Goal: Information Seeking & Learning: Learn about a topic

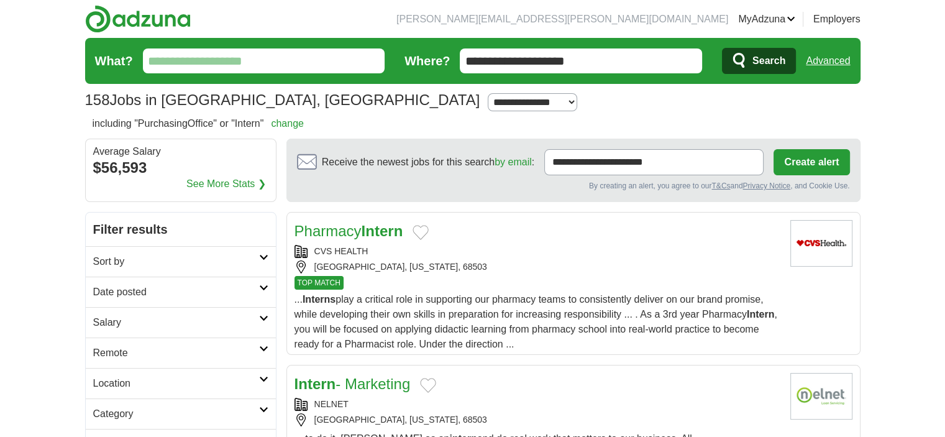
click at [244, 59] on input "What?" at bounding box center [264, 60] width 242 height 25
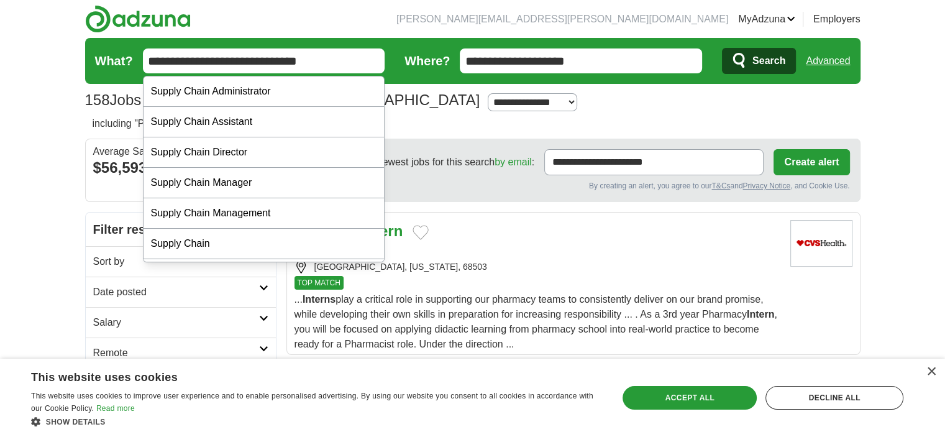
type input "**********"
click at [722, 48] on button "Search" at bounding box center [759, 61] width 74 height 26
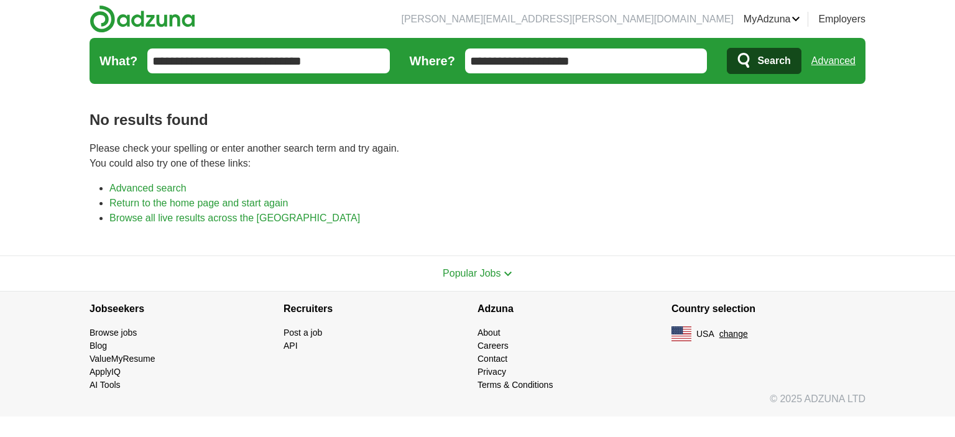
drag, startPoint x: 594, startPoint y: 59, endPoint x: 467, endPoint y: 49, distance: 127.2
click at [467, 49] on input "**********" at bounding box center [586, 60] width 242 height 25
click at [727, 48] on button "Search" at bounding box center [764, 61] width 74 height 26
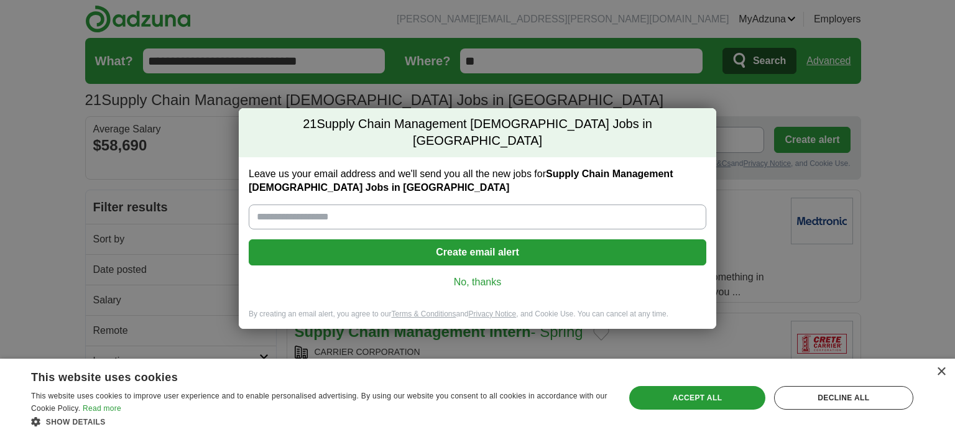
click at [470, 275] on link "No, thanks" at bounding box center [478, 282] width 438 height 14
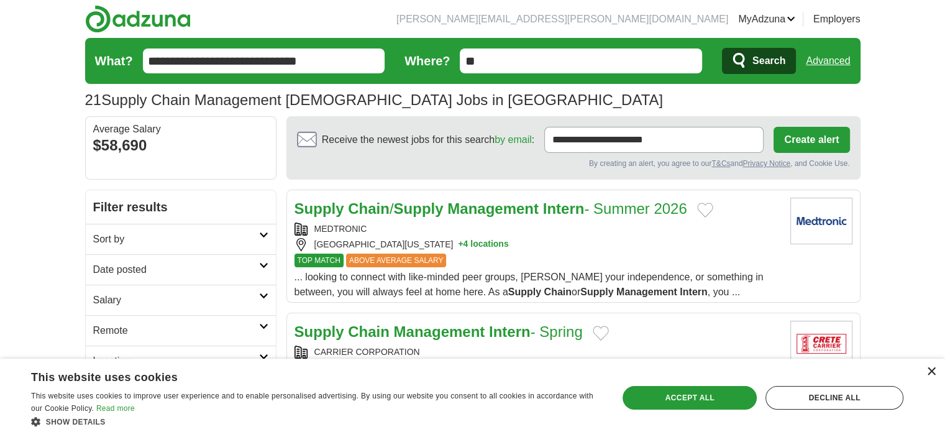
click at [933, 375] on div "×" at bounding box center [931, 371] width 9 height 9
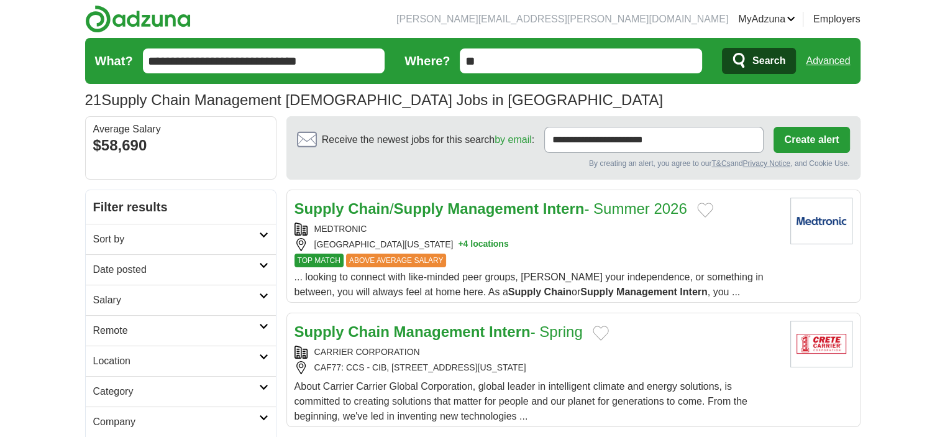
scroll to position [62, 0]
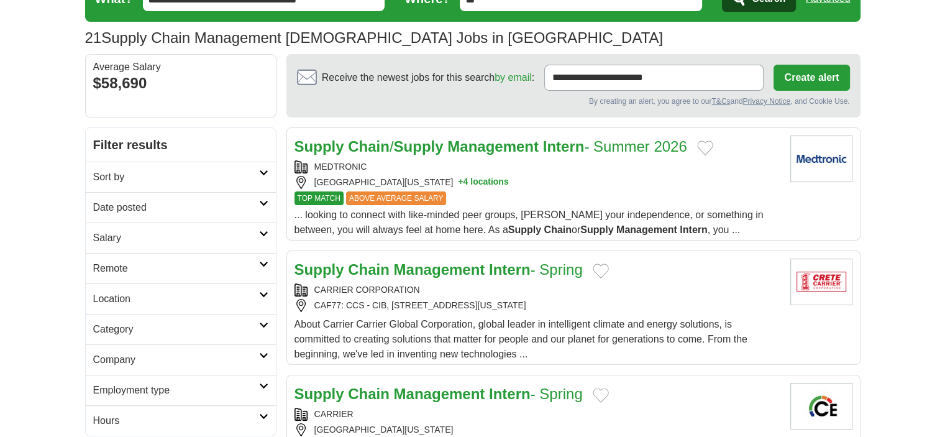
click at [507, 272] on strong "Intern" at bounding box center [510, 269] width 42 height 17
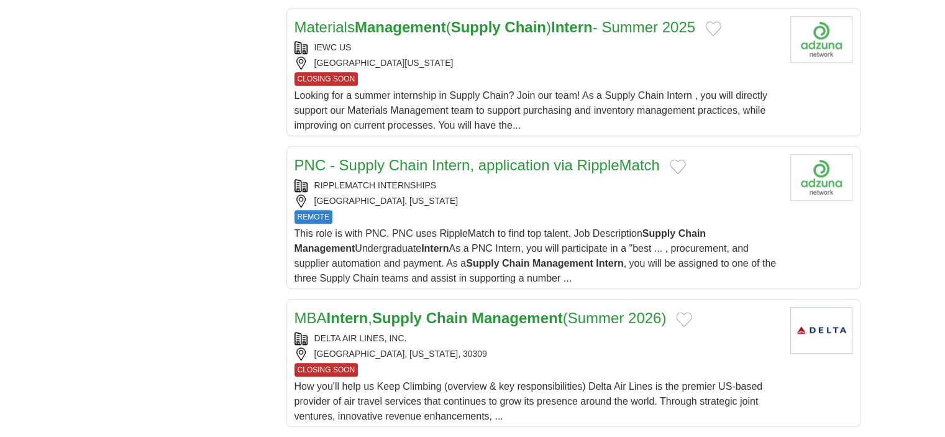
scroll to position [1119, 0]
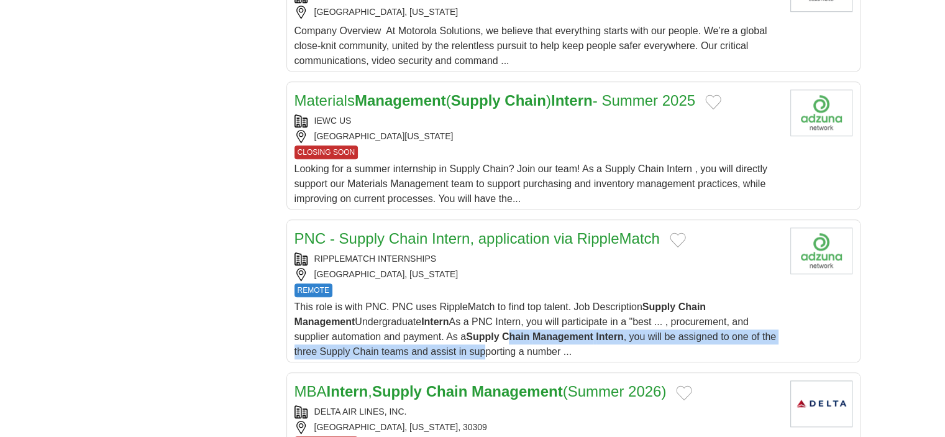
drag, startPoint x: 474, startPoint y: 337, endPoint x: 455, endPoint y: 358, distance: 28.6
click at [455, 358] on article "PNC - Supply Chain Intern, application via RippleMatch RIPPLEMATCH INTERNSHIPS …" at bounding box center [574, 290] width 574 height 143
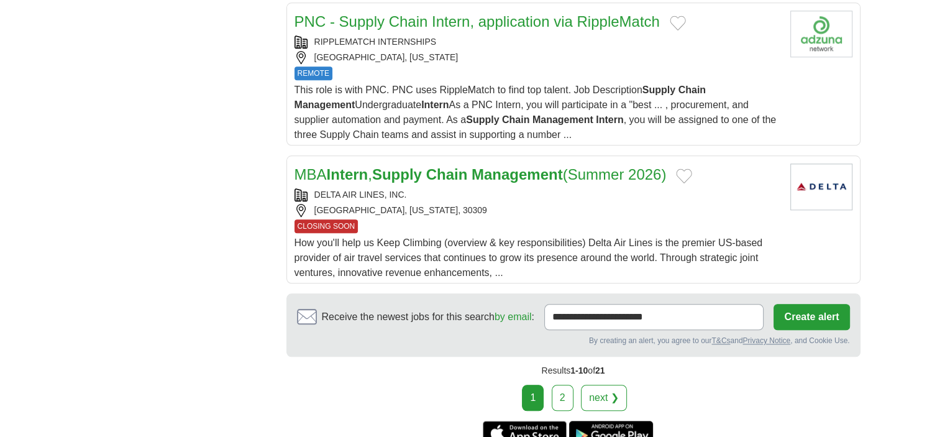
scroll to position [1367, 0]
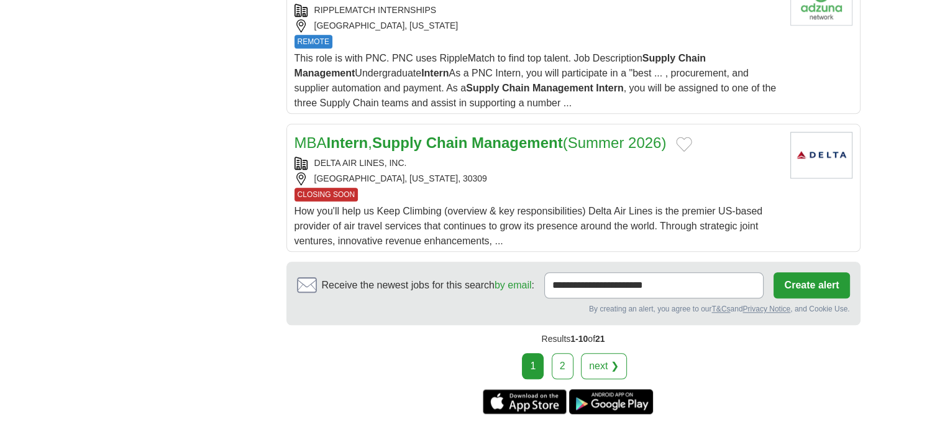
click at [567, 362] on link "2" at bounding box center [563, 366] width 22 height 26
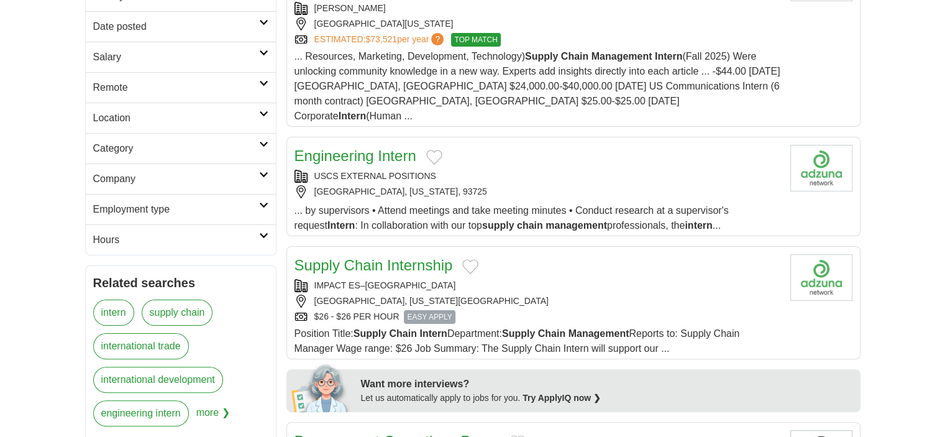
scroll to position [249, 0]
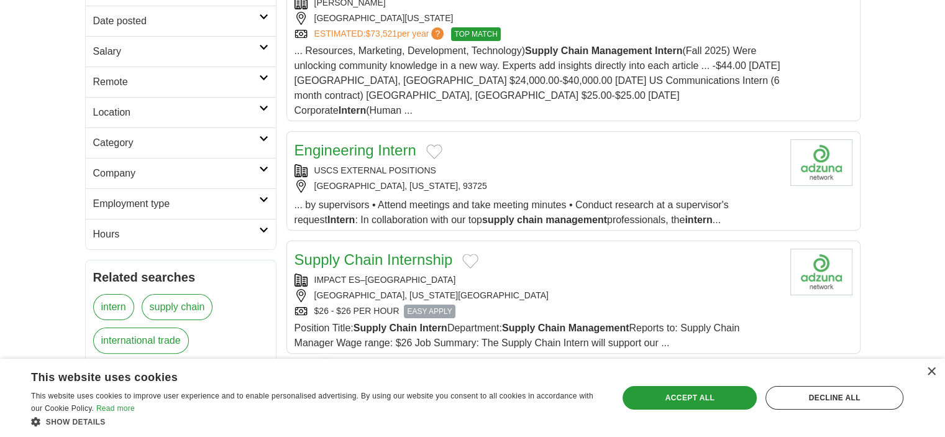
click at [417, 251] on link "Supply Chain Internship" at bounding box center [374, 259] width 158 height 17
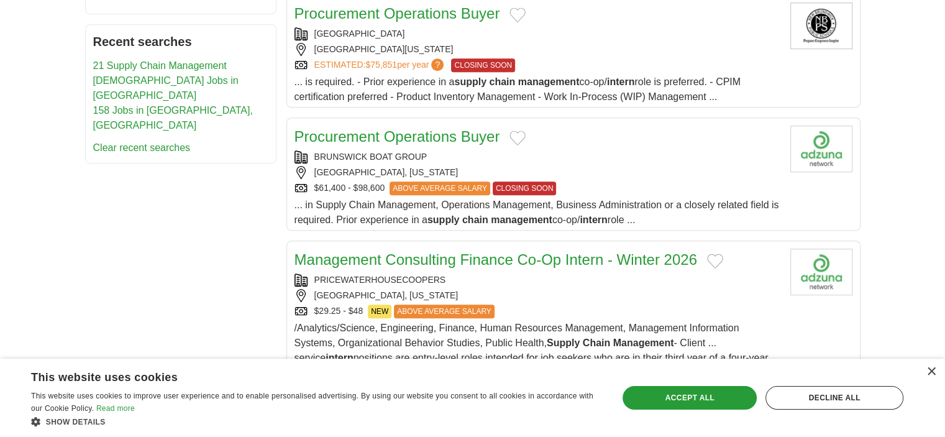
scroll to position [684, 0]
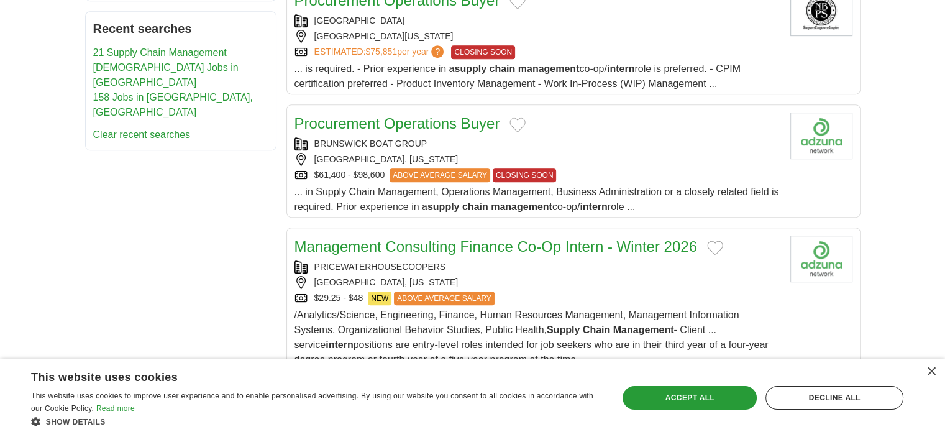
click at [501, 238] on link "Management Consulting Finance Co-Op Intern - Winter 2026" at bounding box center [496, 246] width 403 height 17
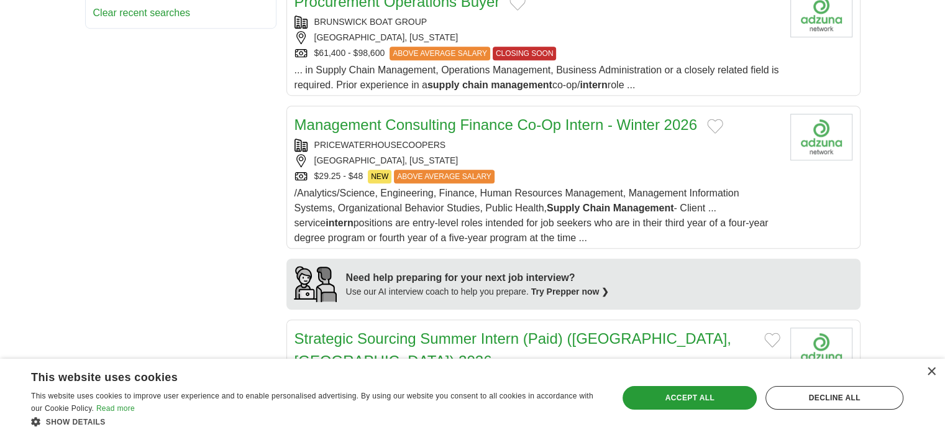
scroll to position [994, 0]
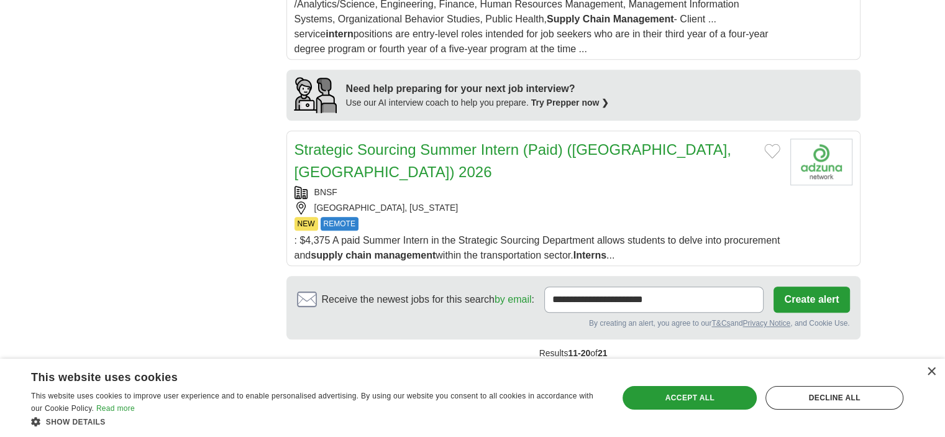
click at [598, 141] on link "Strategic Sourcing Summer Intern (Paid) (Fort Worth, TX) 2026" at bounding box center [513, 160] width 437 height 39
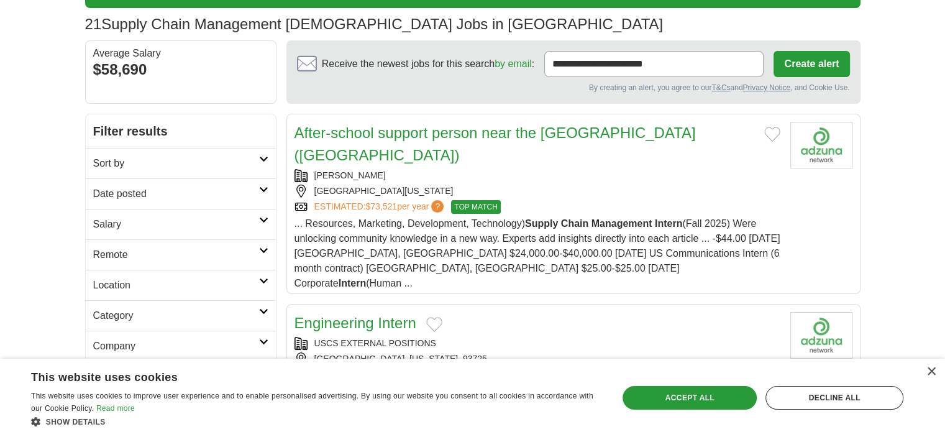
scroll to position [0, 0]
